Goal: Task Accomplishment & Management: Manage account settings

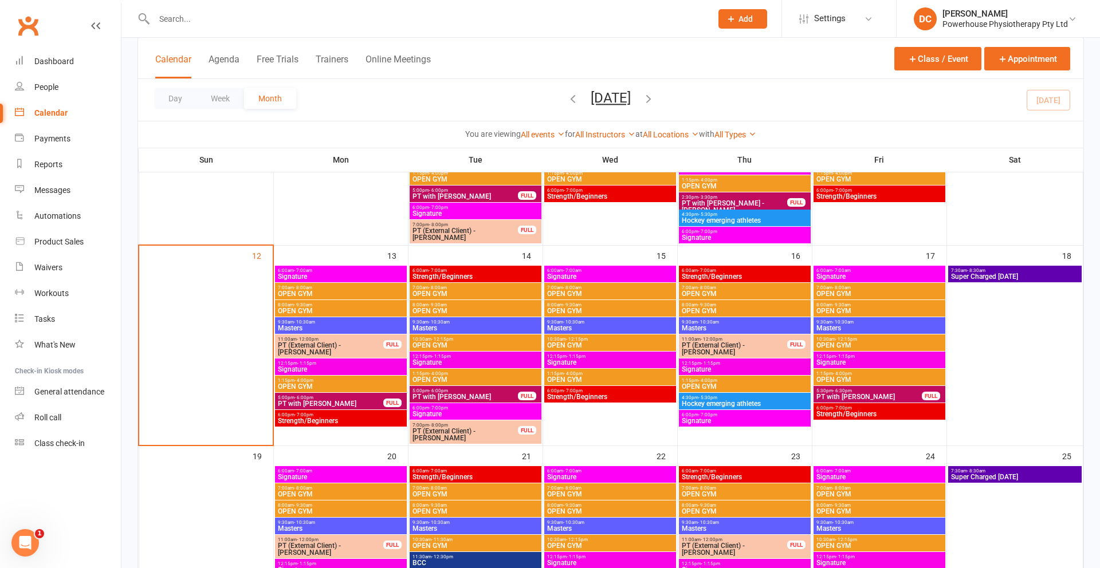
scroll to position [414, 0]
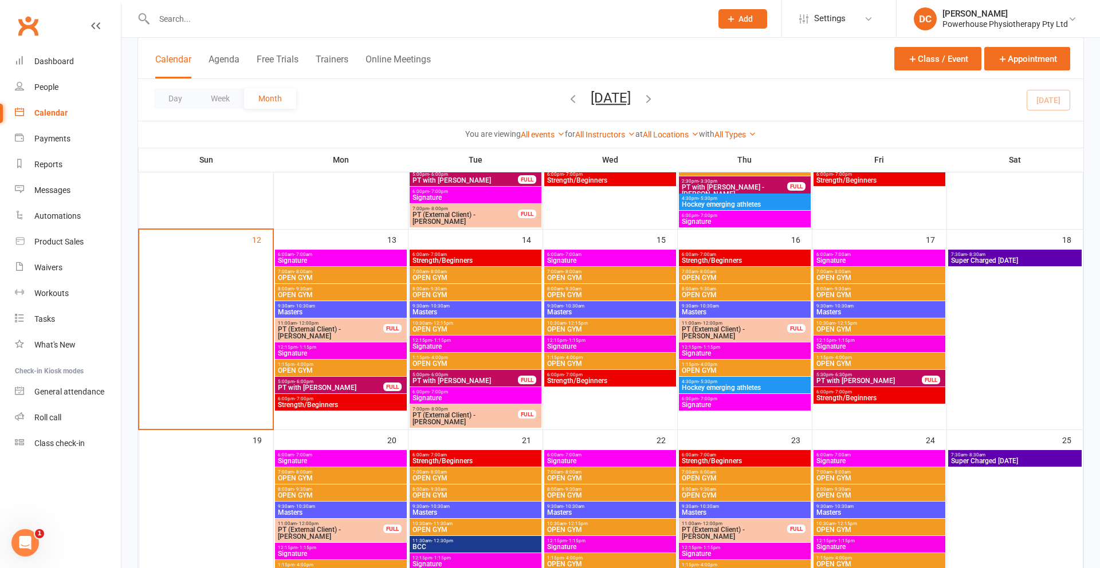
click at [354, 389] on span "PT with [PERSON_NAME]" at bounding box center [330, 388] width 107 height 7
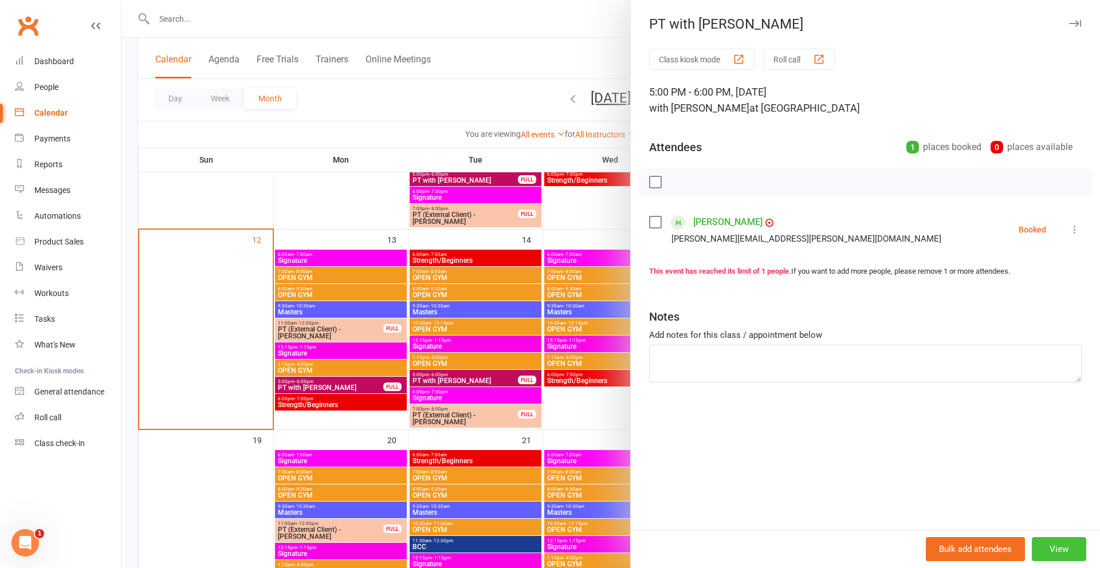
click at [1060, 547] on button "View" at bounding box center [1059, 550] width 54 height 24
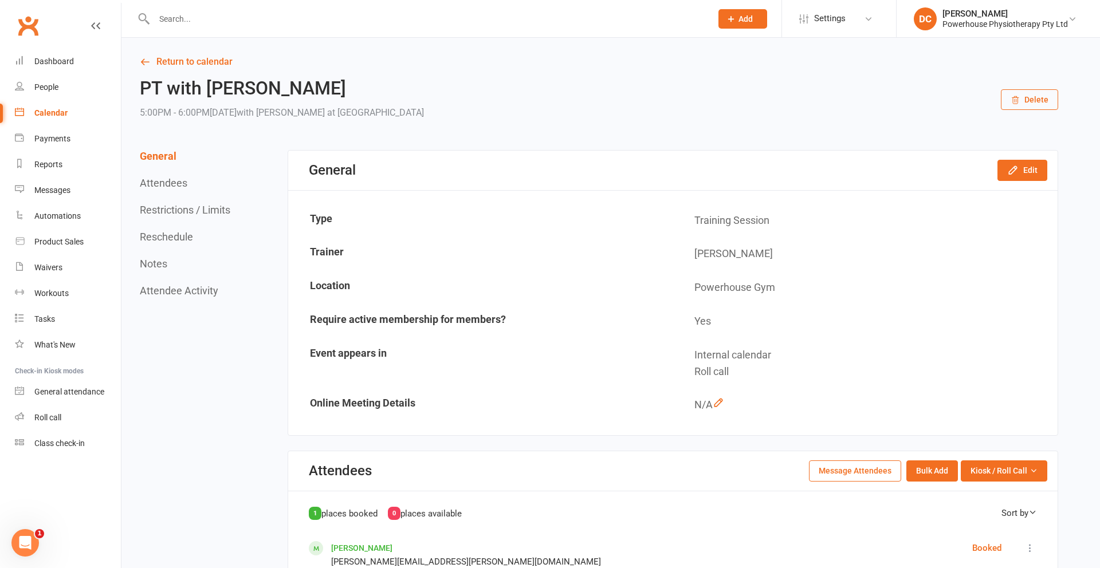
click at [1034, 105] on button "Delete" at bounding box center [1029, 99] width 57 height 21
